Goal: Task Accomplishment & Management: Use online tool/utility

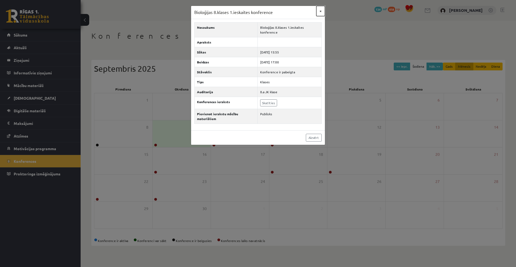
click at [321, 10] on button "×" at bounding box center [321, 11] width 9 height 10
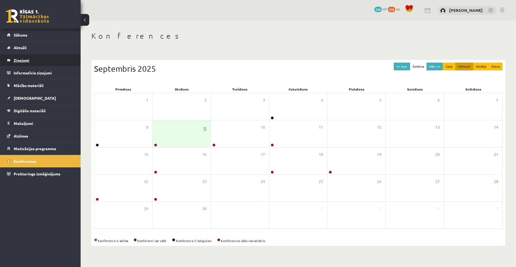
click at [36, 58] on legend "Ziņojumi 0" at bounding box center [44, 60] width 60 height 12
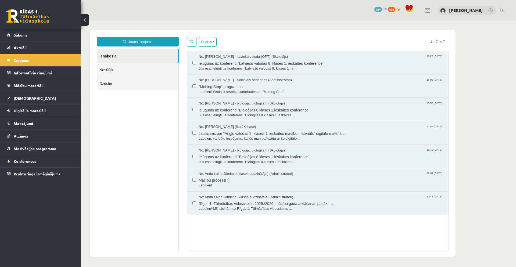
click at [209, 60] on span "Ielūgums uz konferenci 'Latviešu valodas 8. klases 1. ieskaites konference'" at bounding box center [321, 62] width 245 height 7
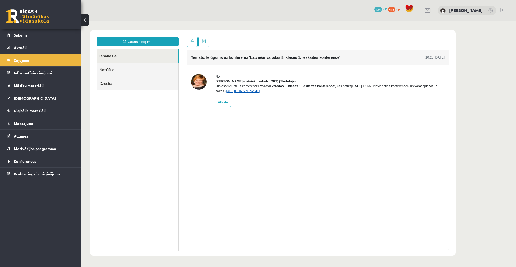
click at [260, 93] on link "https://eskola.r1tv.lv/conferences/4486/join" at bounding box center [243, 91] width 34 height 4
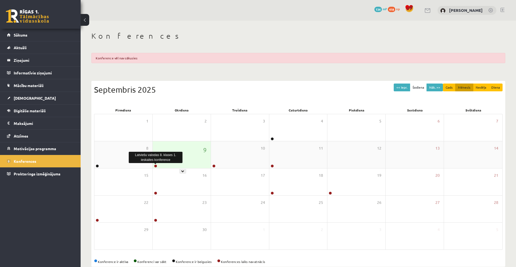
click at [155, 167] on link at bounding box center [155, 166] width 3 height 3
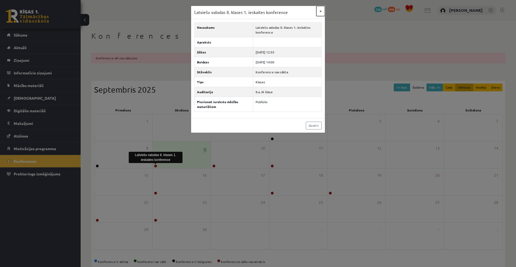
click at [322, 12] on button "×" at bounding box center [321, 11] width 9 height 10
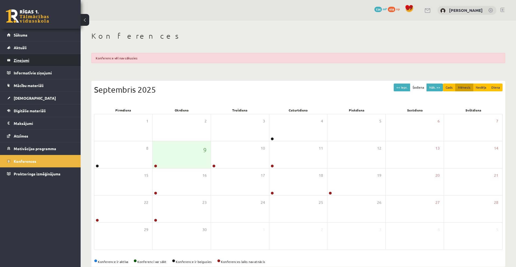
click at [36, 63] on legend "Ziņojumi 0" at bounding box center [44, 60] width 60 height 12
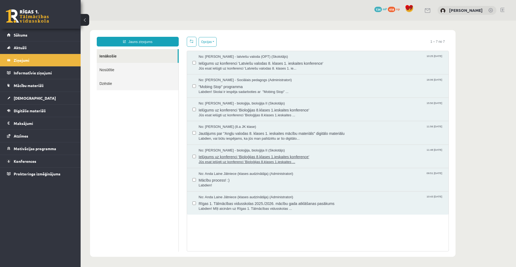
click at [251, 157] on span "Ielūgums uz konferenci 'Bioloģijas 8.klases 1.ieskaites konference'" at bounding box center [321, 156] width 245 height 7
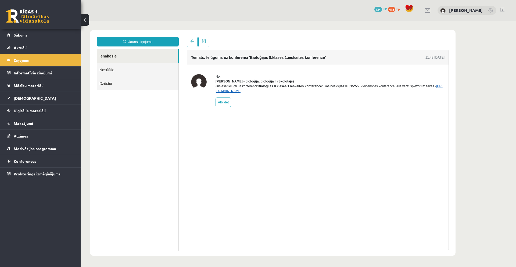
click at [286, 93] on link "https://eskola.r1tv.lv/conferences/4504/join" at bounding box center [330, 88] width 229 height 9
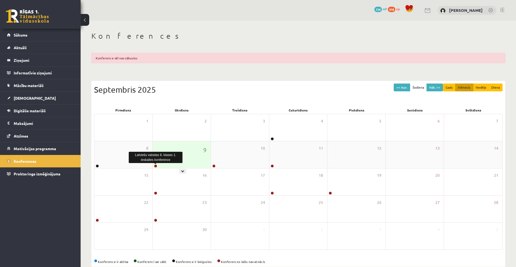
click at [156, 165] on link at bounding box center [155, 166] width 3 height 3
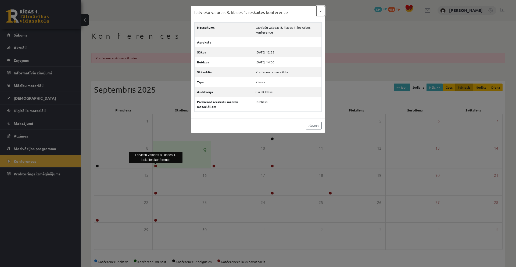
click at [320, 8] on button "×" at bounding box center [321, 11] width 9 height 10
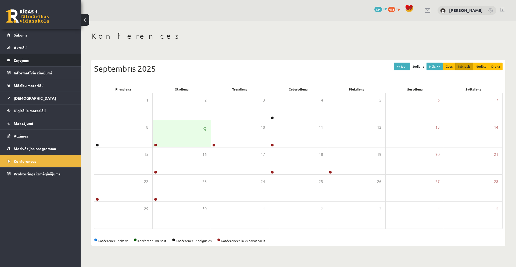
click at [40, 61] on legend "Ziņojumi 0" at bounding box center [44, 60] width 60 height 12
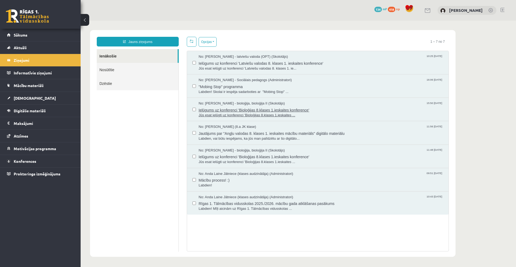
click at [262, 115] on span "Jūs esat ielūgti uz konferenci 'Bioloģijas 8.klases 1.ieskaites ..." at bounding box center [321, 115] width 245 height 5
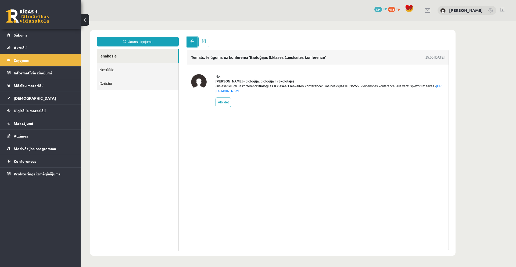
click at [190, 42] on span at bounding box center [192, 42] width 4 height 4
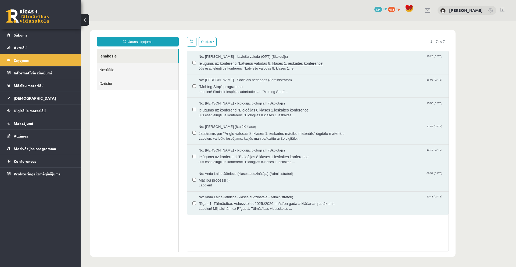
click at [237, 66] on span "Jūs esat ielūgti uz konferenci 'Latviešu valodas 8. klases 1. ie..." at bounding box center [321, 68] width 245 height 5
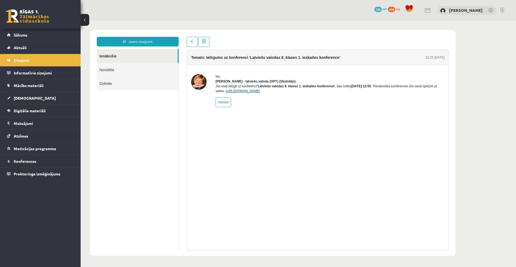
click at [260, 93] on link "https://eskola.r1tv.lv/conferences/4486/join" at bounding box center [243, 91] width 34 height 4
